Goal: Find contact information: Find contact information

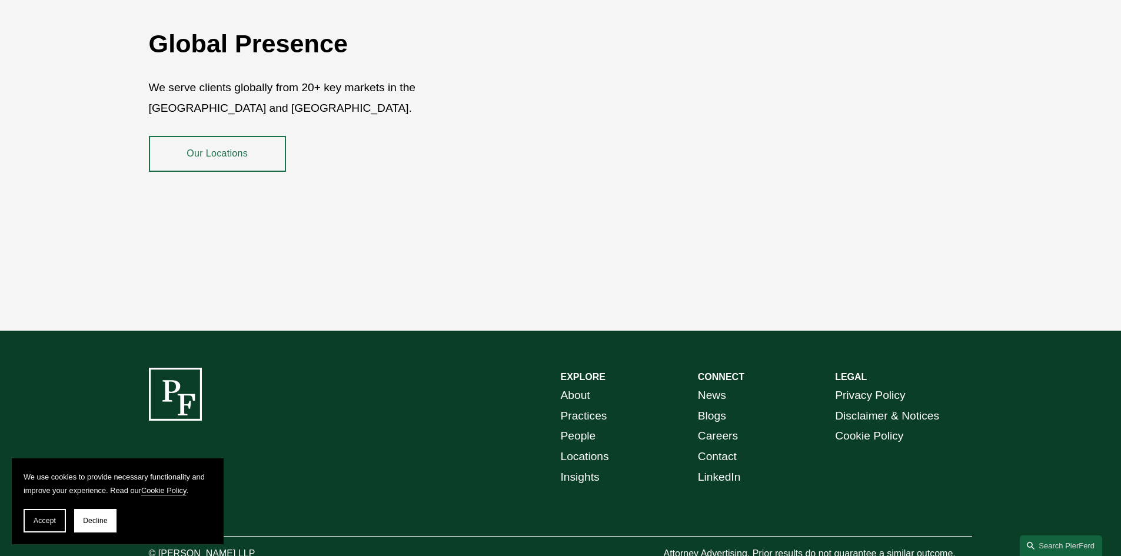
scroll to position [2153, 0]
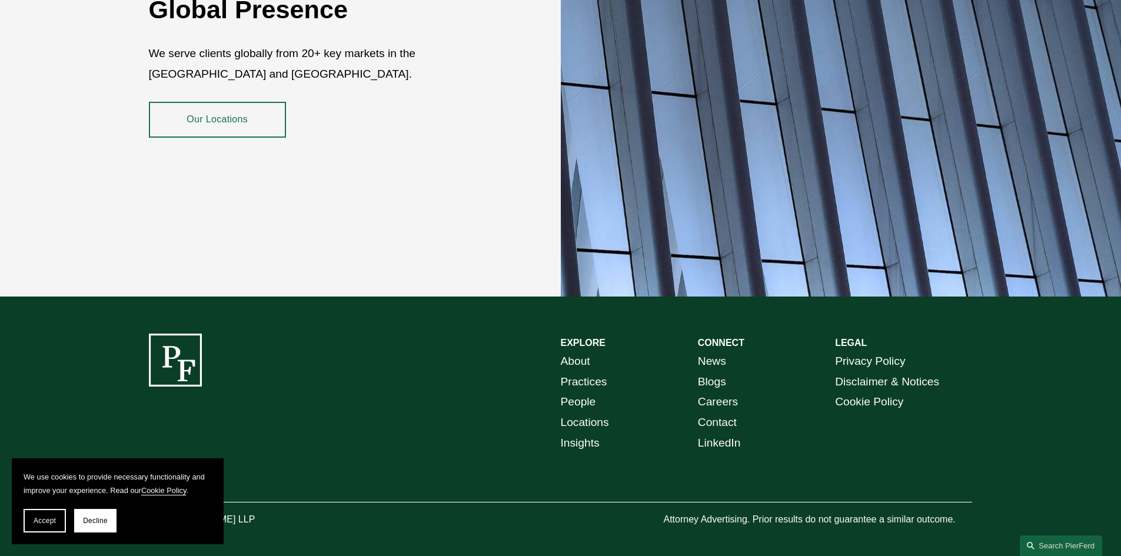
click at [714, 413] on link "Contact" at bounding box center [717, 423] width 39 height 21
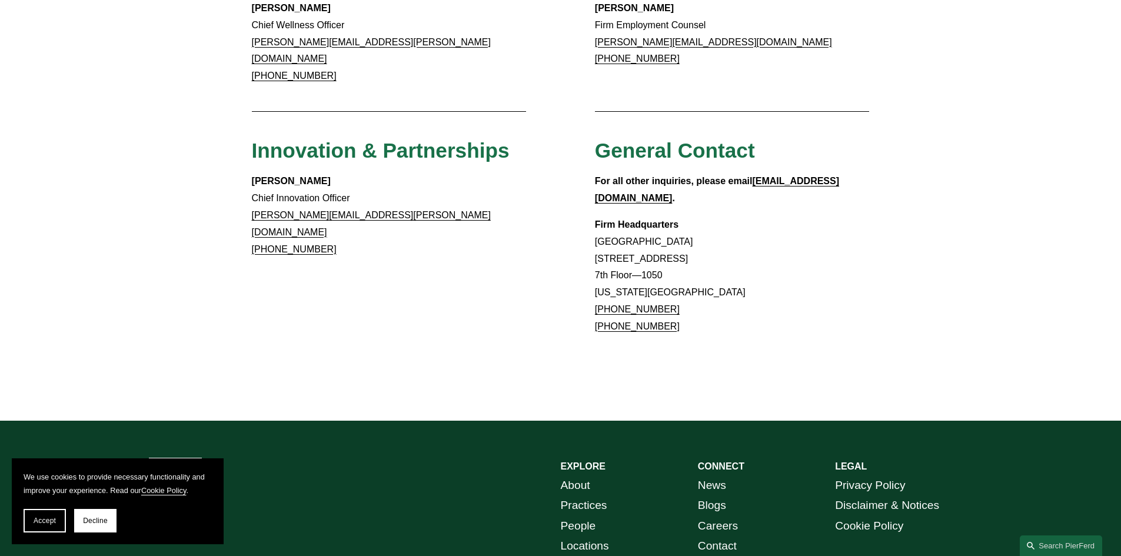
scroll to position [1059, 0]
